Goal: Task Accomplishment & Management: Use online tool/utility

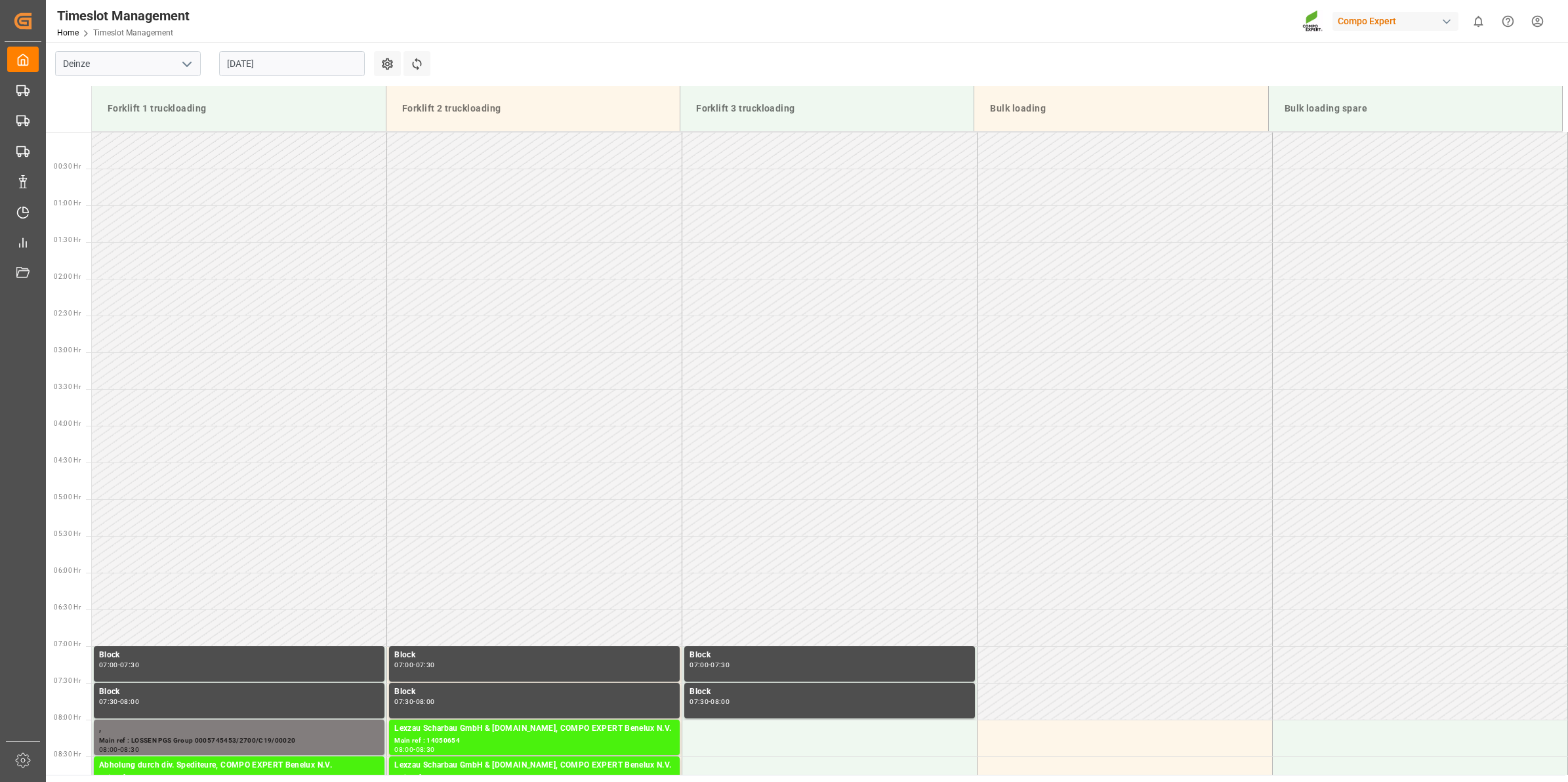
scroll to position [553, 0]
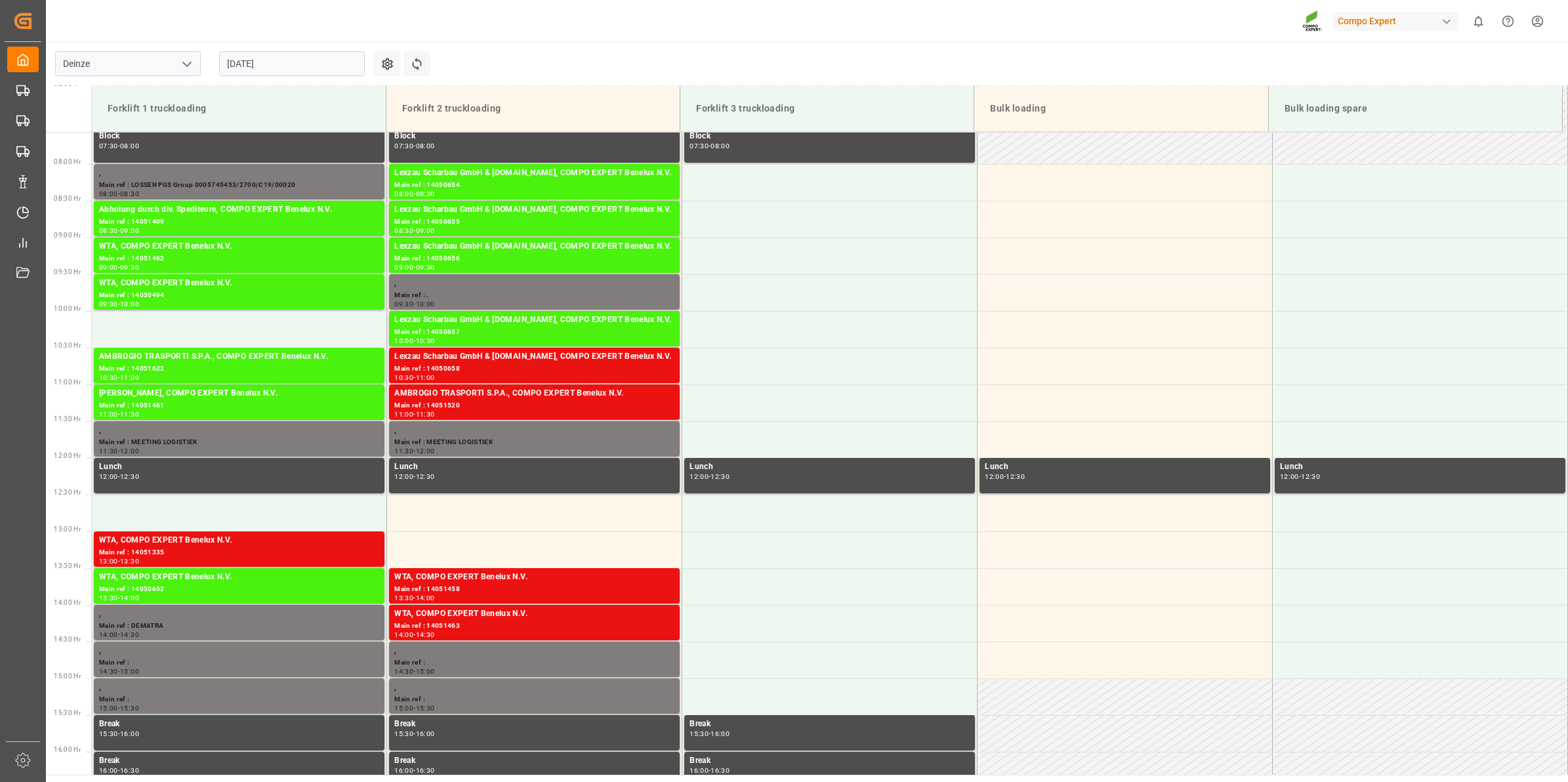
scroll to position [545, 0]
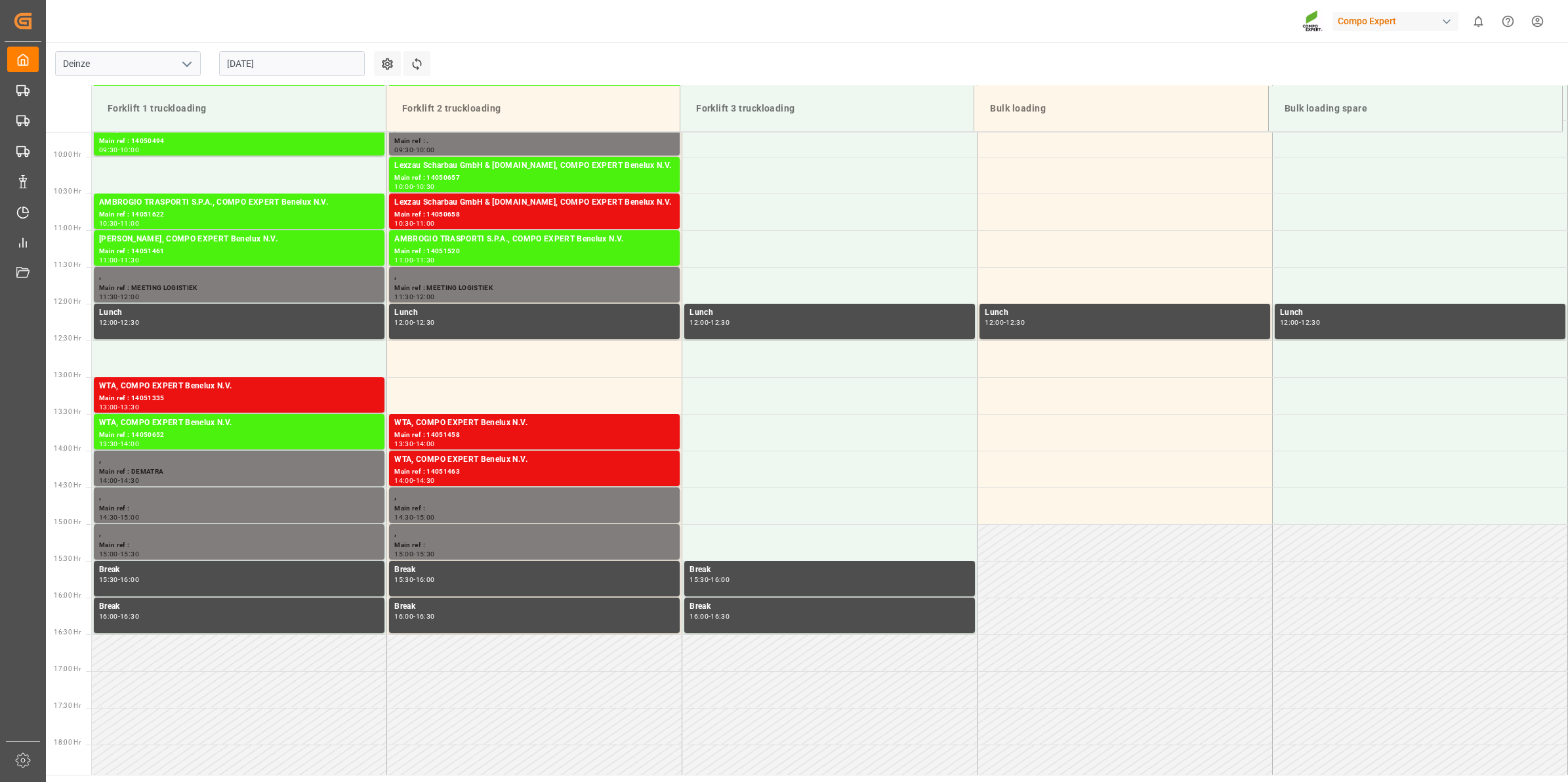
scroll to position [709, 0]
